Goal: Task Accomplishment & Management: Use online tool/utility

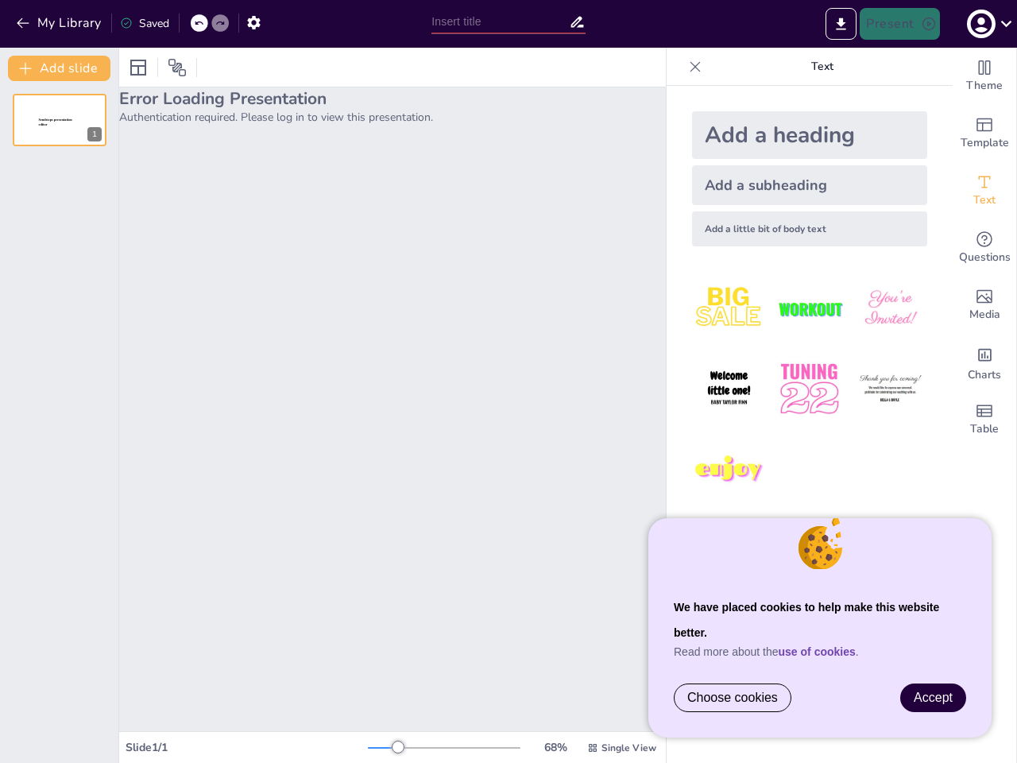
click at [509, 381] on div "Error Loading Presentation Authentication required. Please log in to view this …" at bounding box center [392, 409] width 547 height 644
click at [60, 23] on button "My Library" at bounding box center [60, 22] width 96 height 25
click at [199, 23] on icon at bounding box center [199, 23] width 10 height 10
click at [220, 23] on icon at bounding box center [220, 23] width 10 height 10
click at [253, 22] on icon "button" at bounding box center [254, 22] width 17 height 17
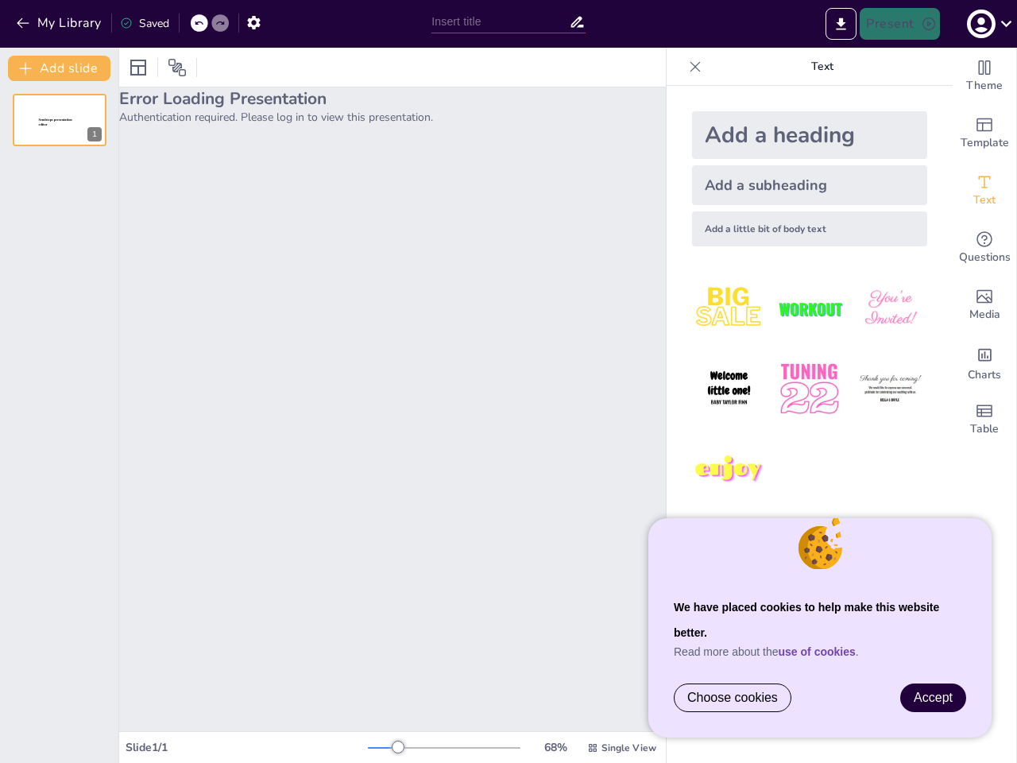
click at [508, 21] on input "text" at bounding box center [499, 21] width 137 height 23
click at [842, 24] on icon "Export to PowerPoint" at bounding box center [842, 23] width 10 height 12
click at [988, 24] on icon "button" at bounding box center [980, 24] width 21 height 21
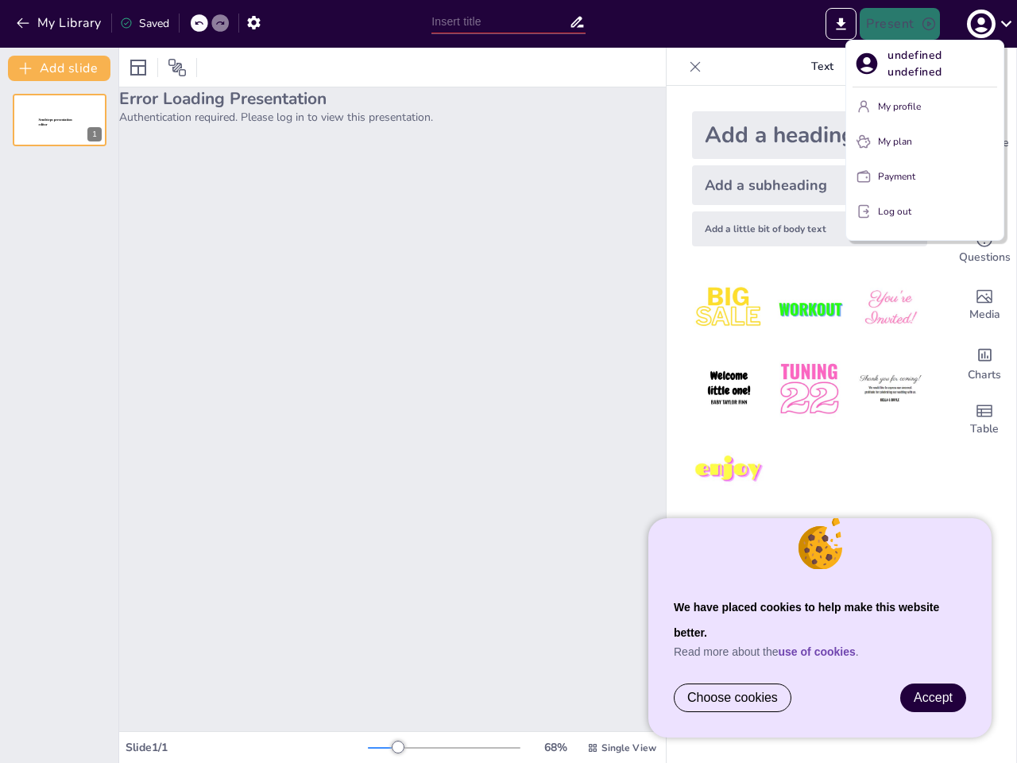
click at [60, 405] on div at bounding box center [508, 381] width 1017 height 763
